Goal: Information Seeking & Learning: Learn about a topic

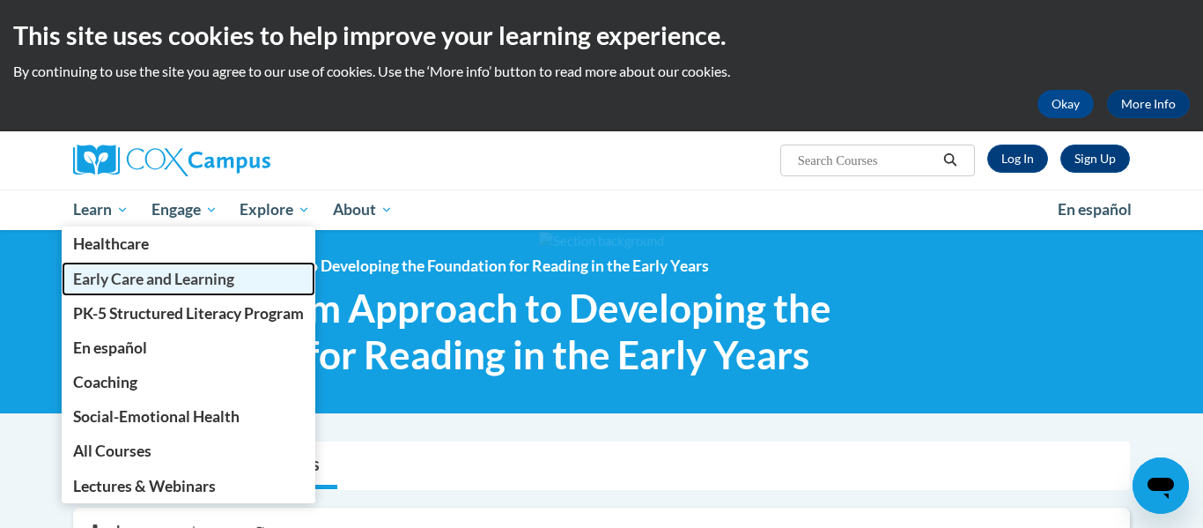
click at [114, 283] on span "Early Care and Learning" at bounding box center [153, 279] width 161 height 18
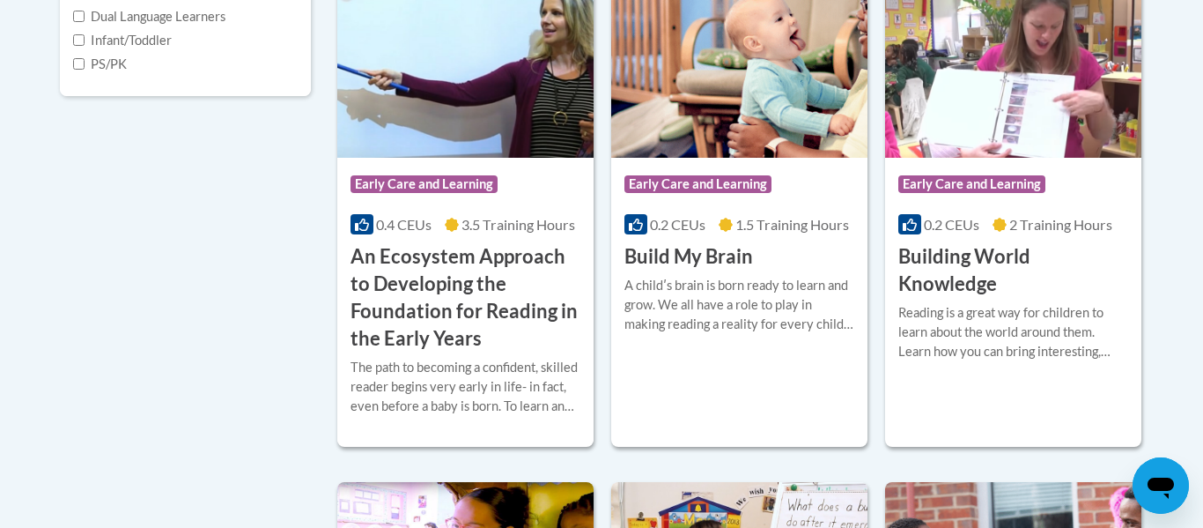
scroll to position [706, 0]
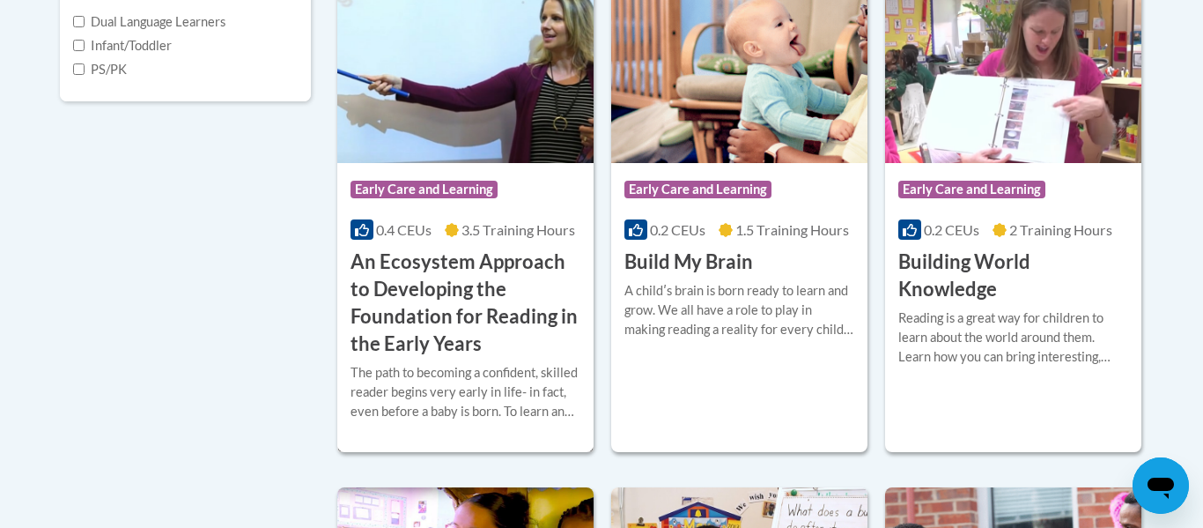
click at [432, 336] on h3 "An Ecosystem Approach to Developing the Foundation for Reading in the Early Yea…" at bounding box center [466, 302] width 230 height 108
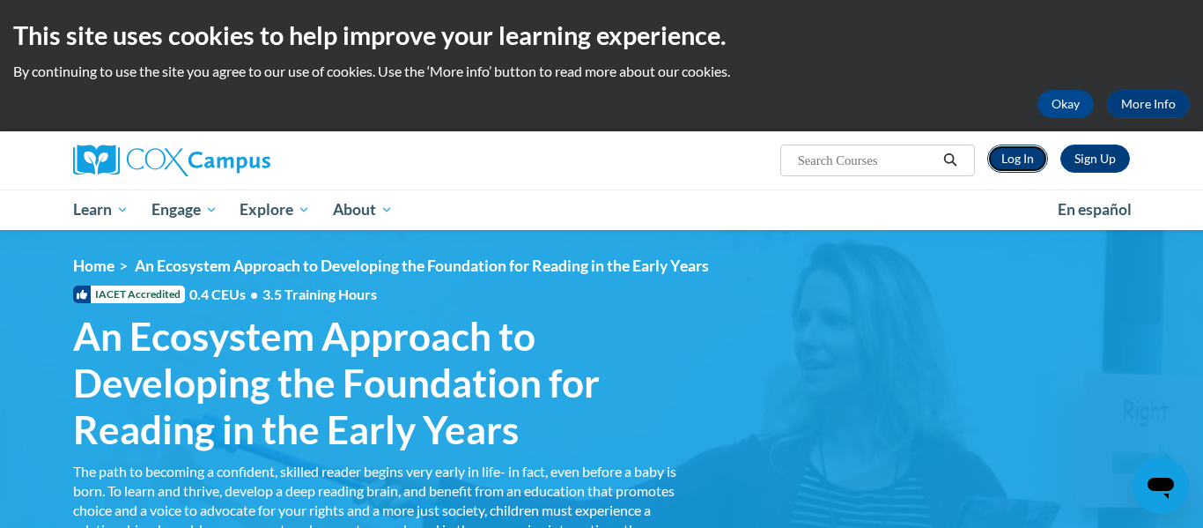
click at [1027, 157] on link "Log In" at bounding box center [1017, 158] width 61 height 28
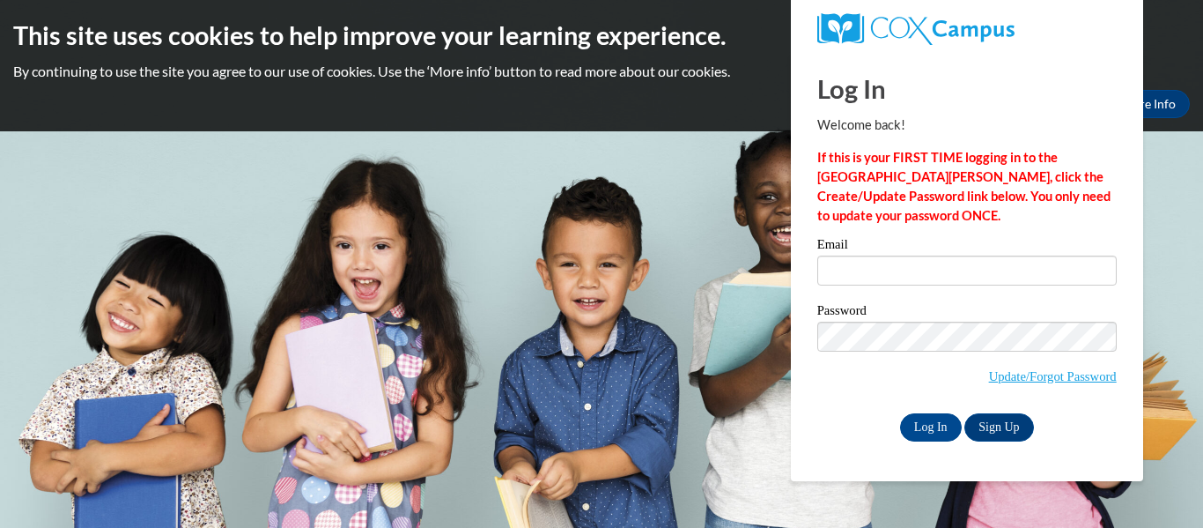
type input "alexis.jenkins@scott.k12.ms.us"
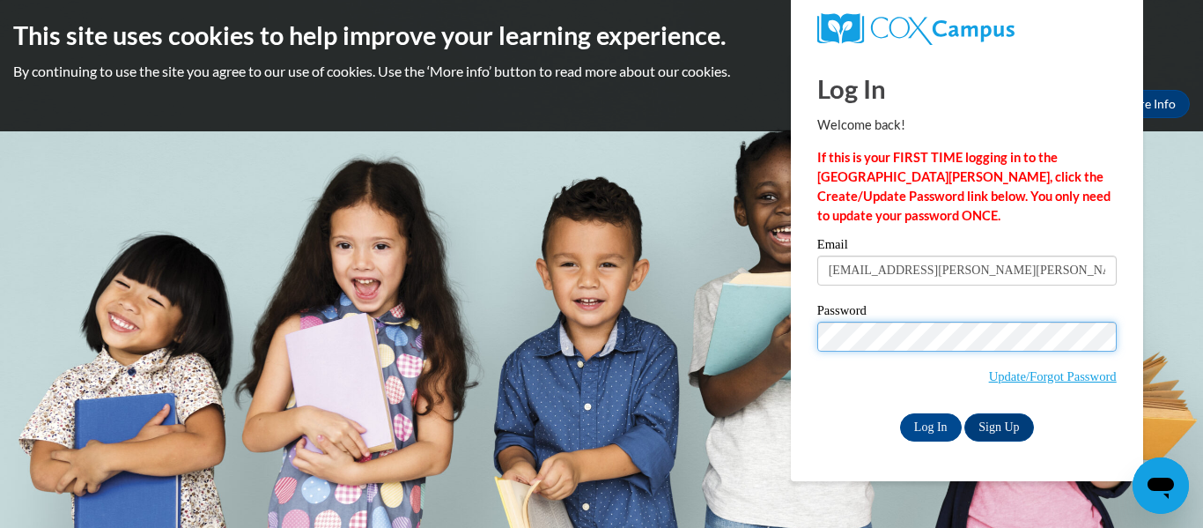
click at [900, 413] on input "Log In" at bounding box center [931, 427] width 62 height 28
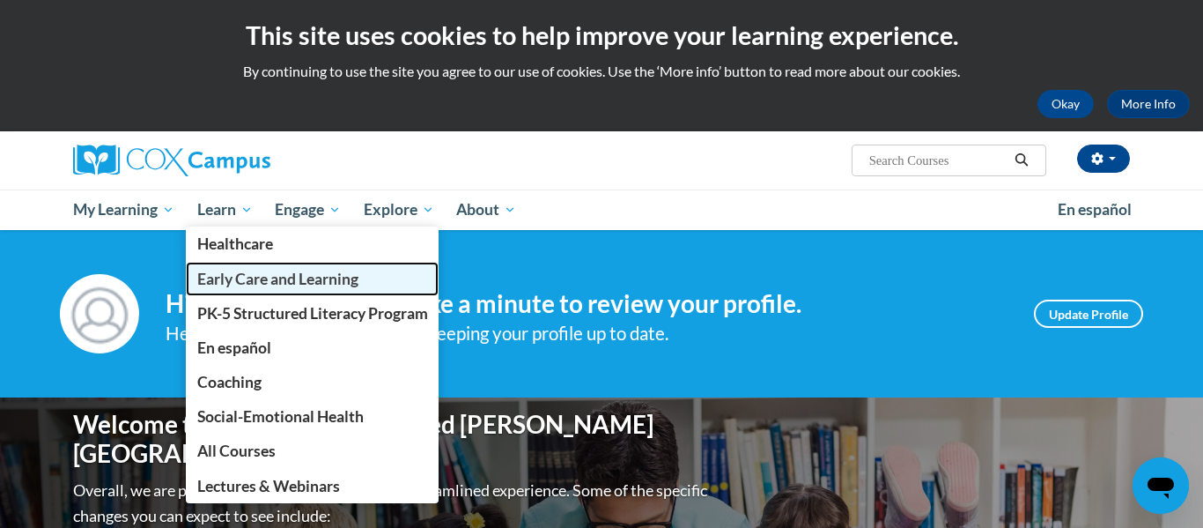
click at [241, 288] on link "Early Care and Learning" at bounding box center [313, 279] width 254 height 34
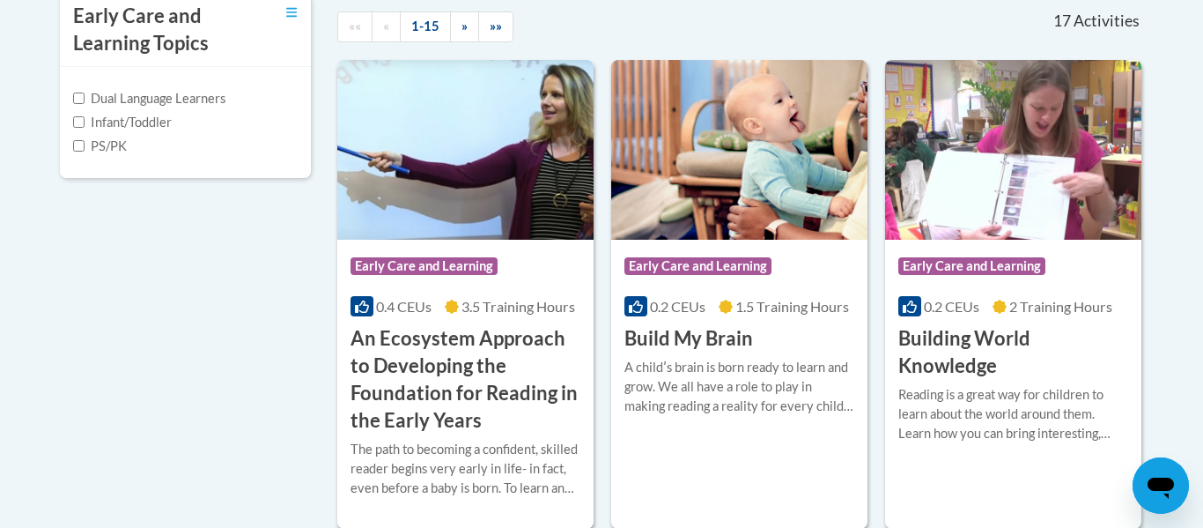
scroll to position [643, 0]
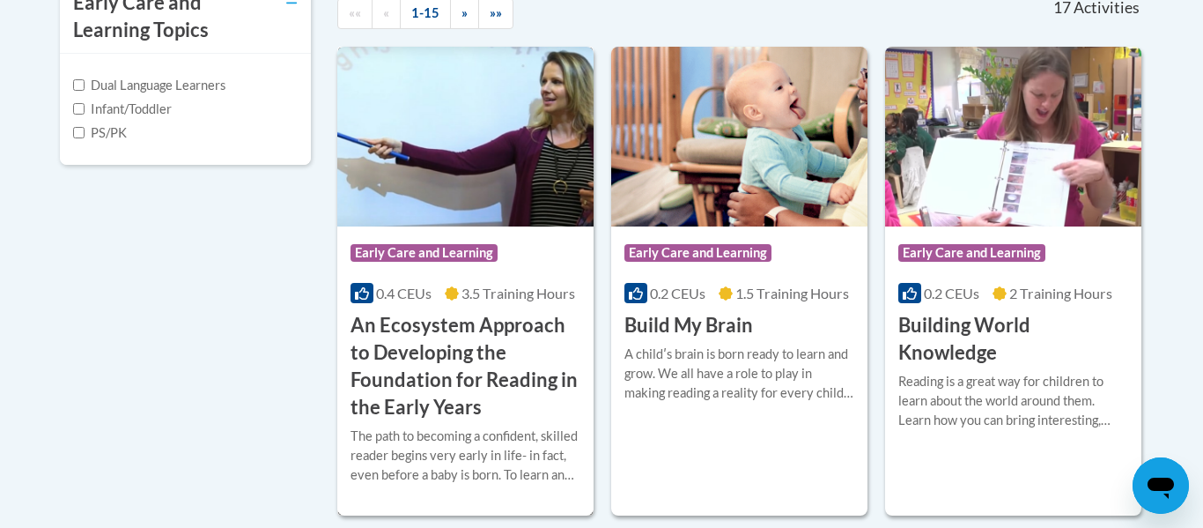
click at [470, 345] on h3 "An Ecosystem Approach to Developing the Foundation for Reading in the Early Yea…" at bounding box center [466, 366] width 230 height 108
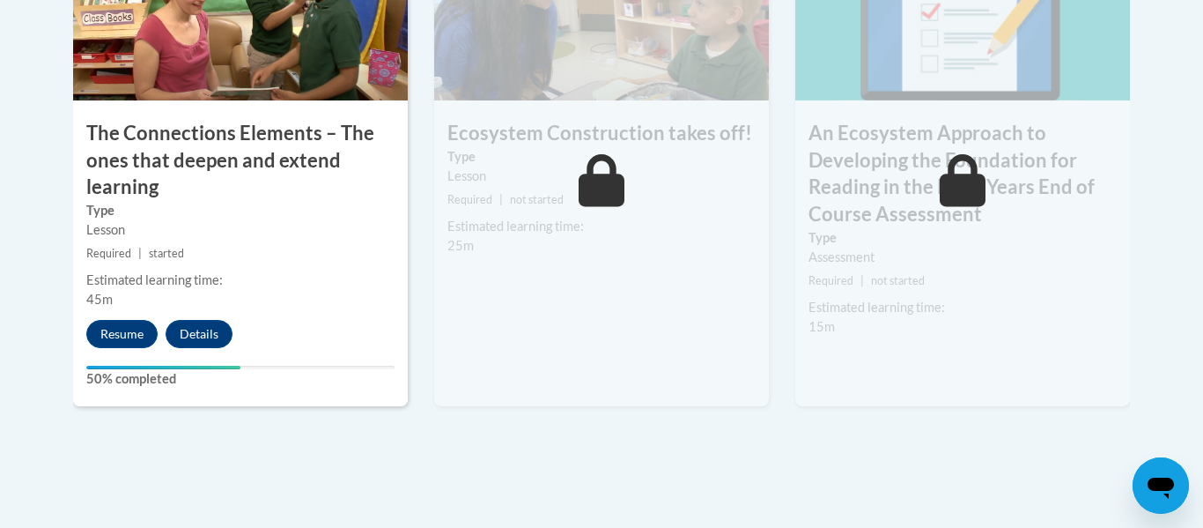
scroll to position [1687, 0]
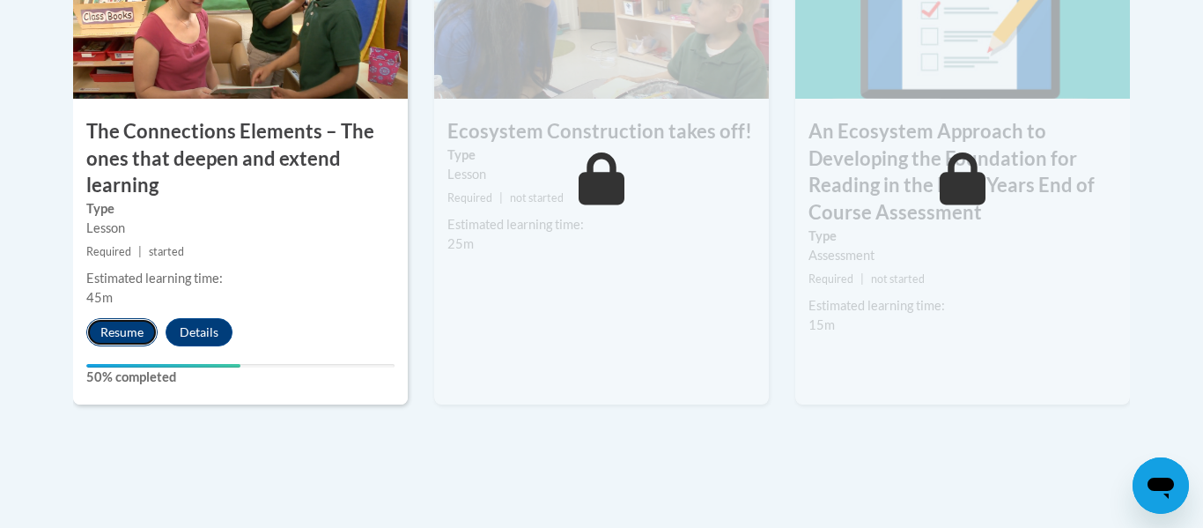
click at [104, 332] on button "Resume" at bounding box center [121, 332] width 71 height 28
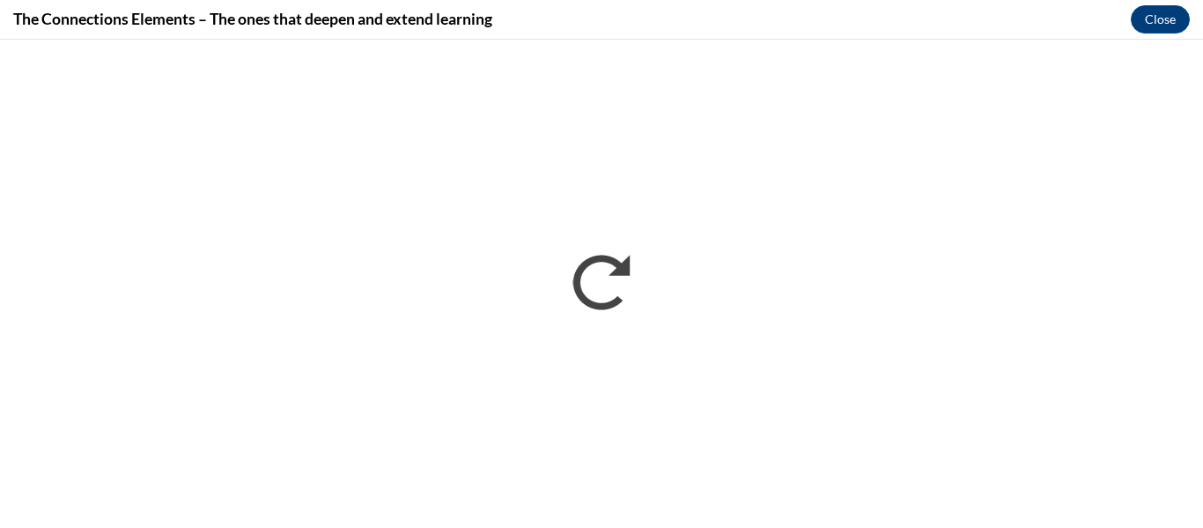
scroll to position [0, 0]
